Goal: Task Accomplishment & Management: Manage account settings

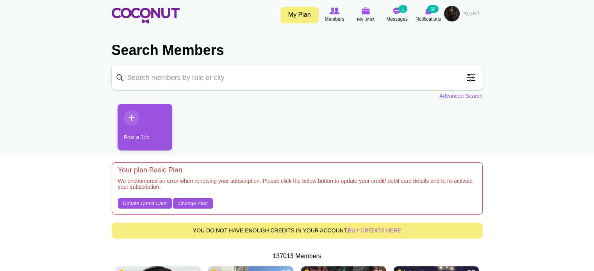
click at [294, 18] on link "My Plan" at bounding box center [299, 15] width 38 height 17
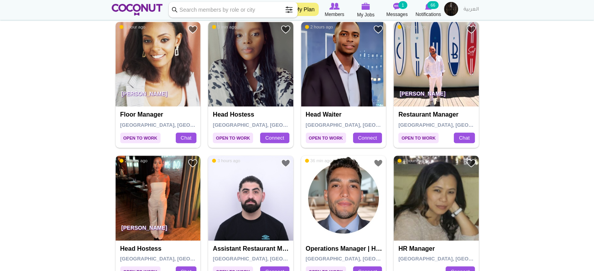
scroll to position [378, 0]
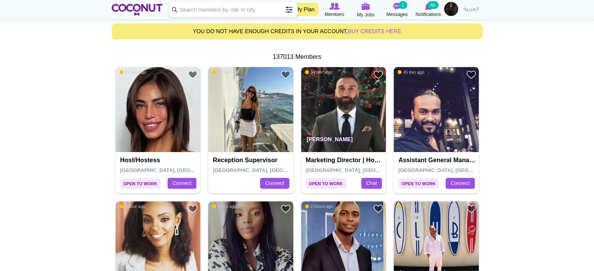
scroll to position [0, 0]
